Goal: Task Accomplishment & Management: Manage account settings

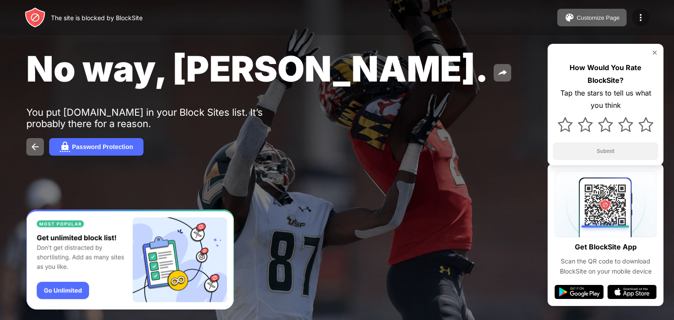
click at [338, 21] on img at bounding box center [640, 17] width 11 height 11
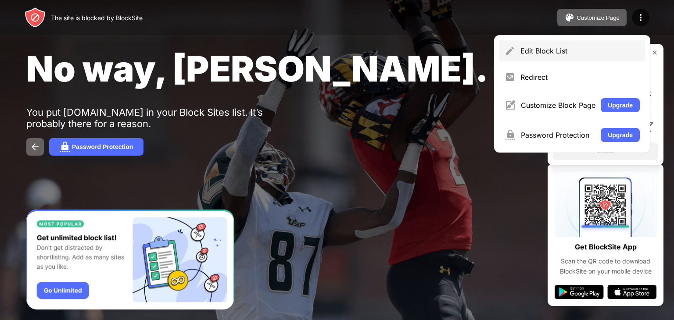
click at [338, 49] on div "Edit Block List" at bounding box center [579, 50] width 119 height 9
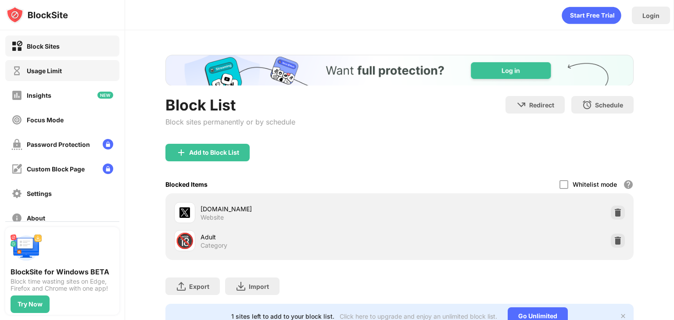
click at [73, 70] on div "Usage Limit" at bounding box center [62, 70] width 114 height 21
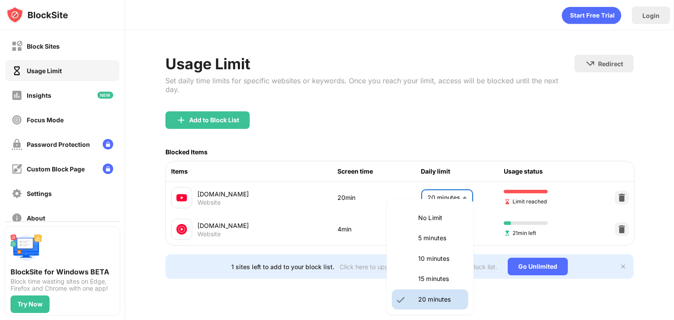
click at [338, 185] on body "Block Sites Usage Limit Insights Focus Mode Password Protection Custom Block Pa…" at bounding box center [337, 160] width 674 height 320
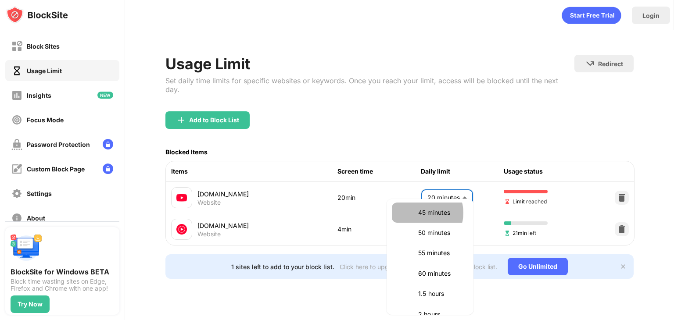
click at [338, 213] on p "45 minutes" at bounding box center [440, 213] width 45 height 10
type input "**"
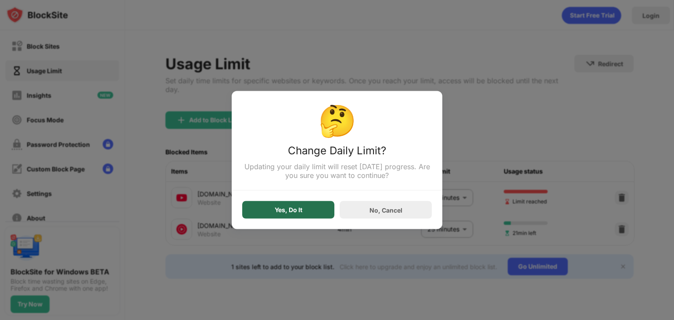
click at [300, 206] on div "Yes, Do It" at bounding box center [288, 210] width 92 height 18
